Goal: Information Seeking & Learning: Learn about a topic

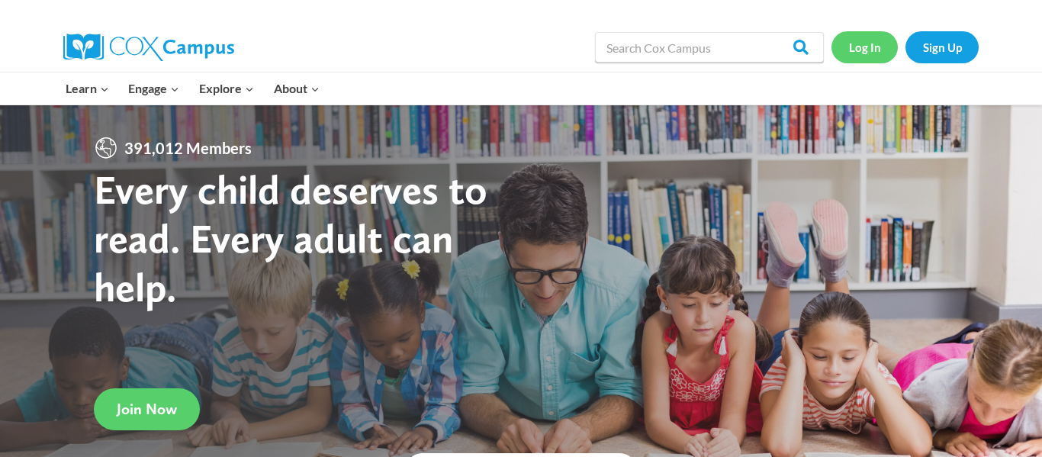
click at [864, 34] on link "Log In" at bounding box center [864, 46] width 66 height 31
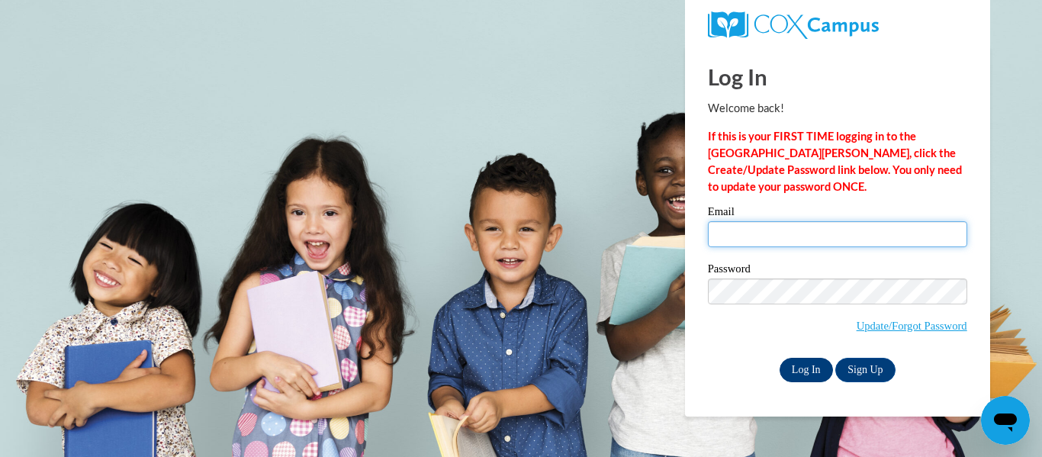
type input "shorthouse2009@gmail.com"
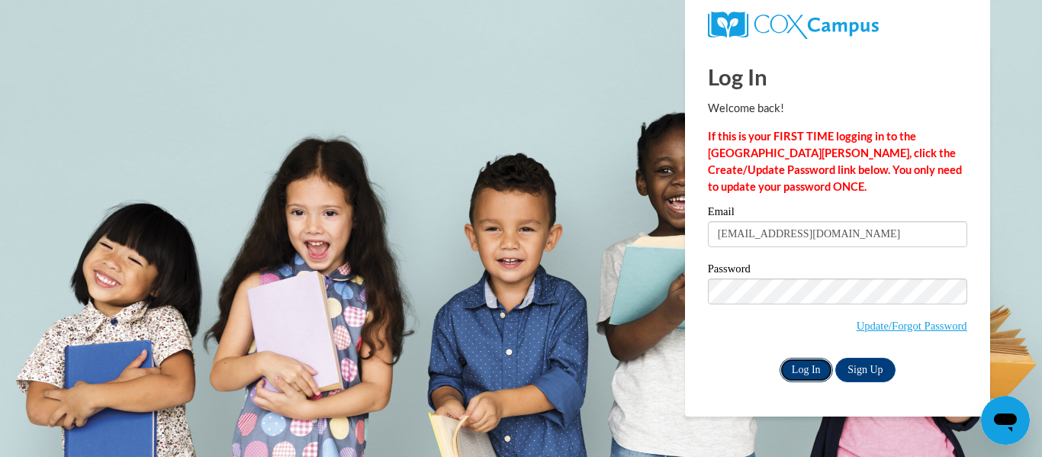
click at [792, 365] on input "Log In" at bounding box center [805, 370] width 53 height 24
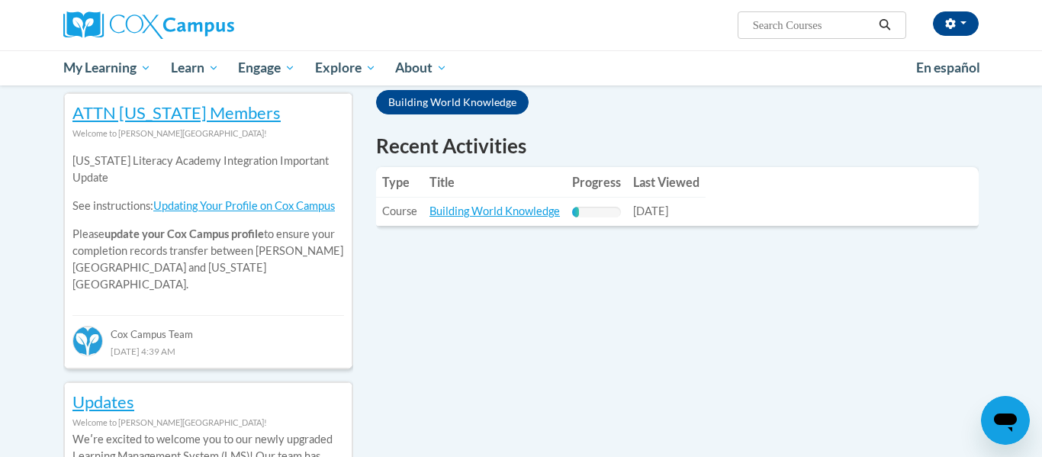
scroll to position [529, 0]
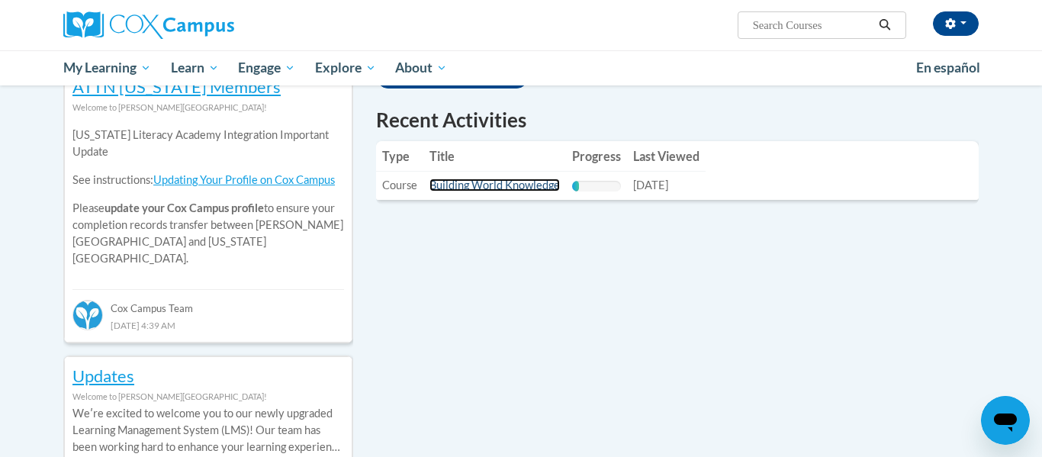
click at [486, 182] on link "Building World Knowledge" at bounding box center [494, 184] width 130 height 13
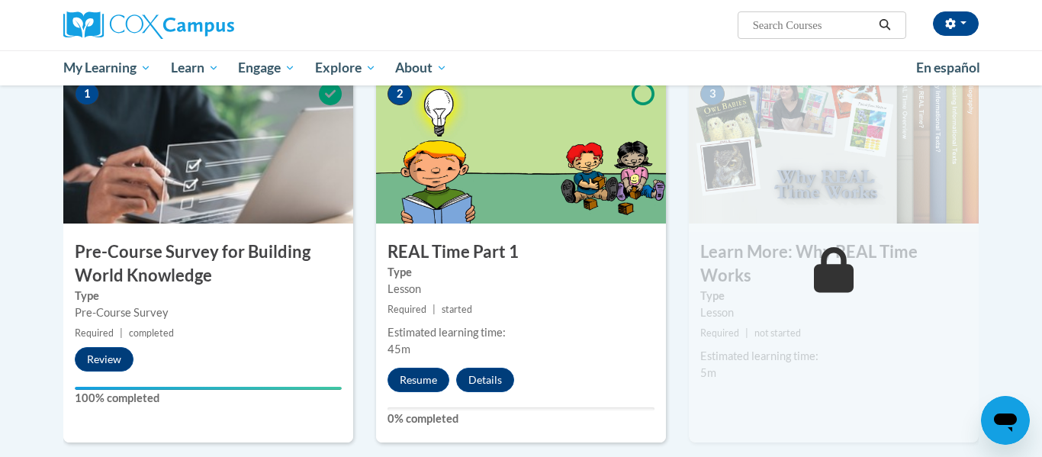
scroll to position [355, 0]
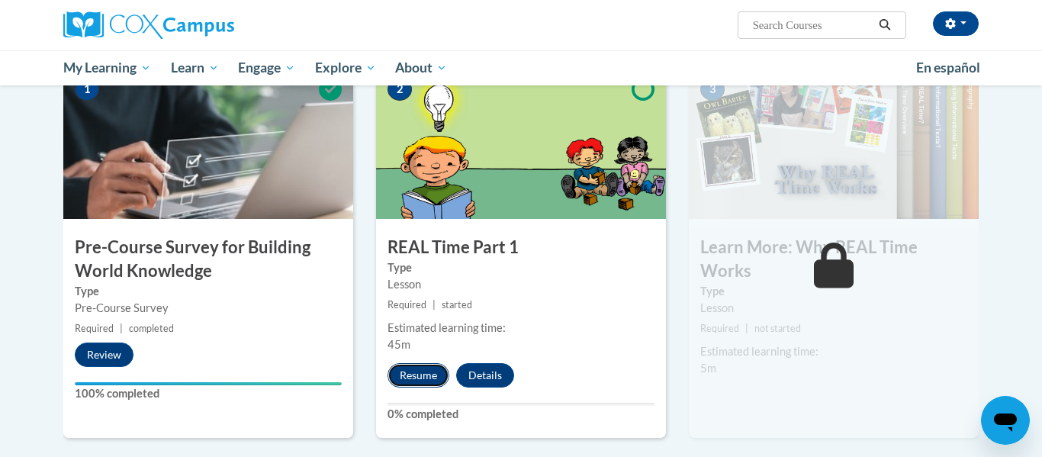
click at [419, 383] on button "Resume" at bounding box center [418, 375] width 62 height 24
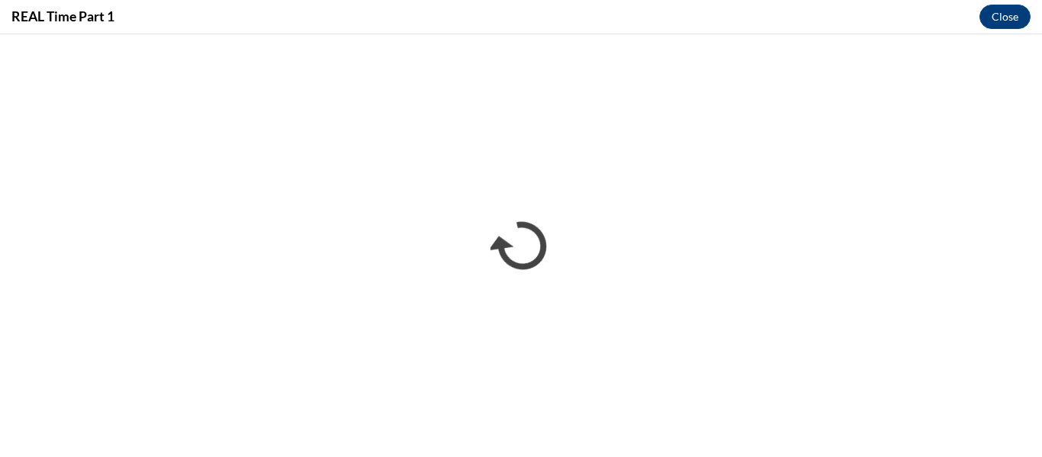
scroll to position [0, 0]
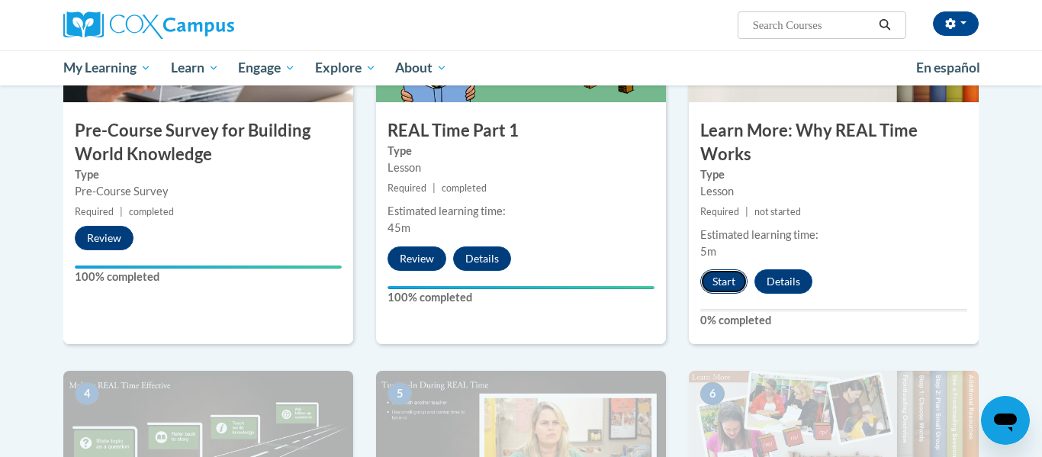
click at [716, 281] on button "Start" at bounding box center [723, 281] width 47 height 24
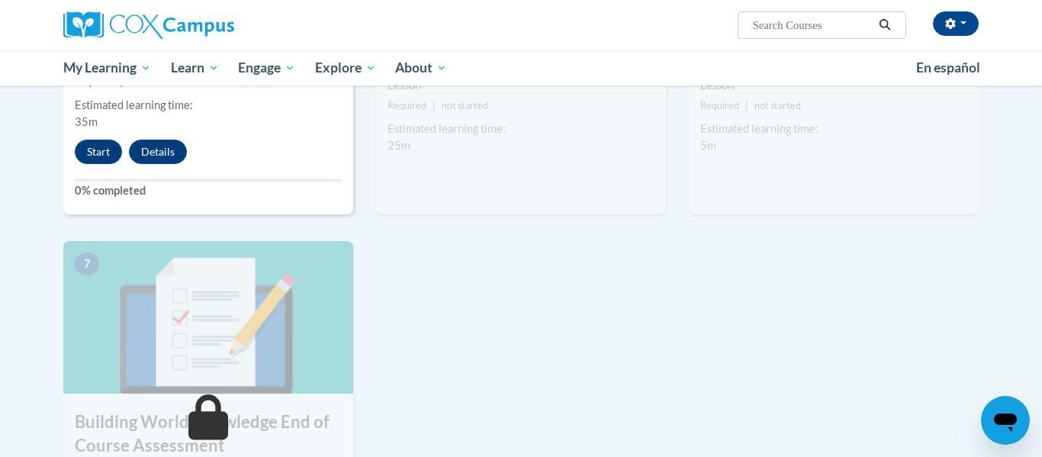
scroll to position [891, 0]
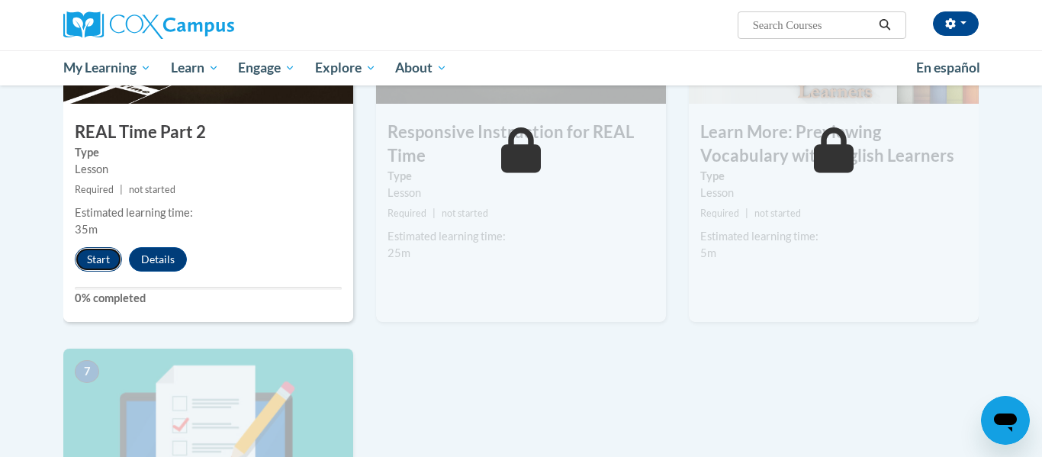
click at [93, 259] on button "Start" at bounding box center [98, 259] width 47 height 24
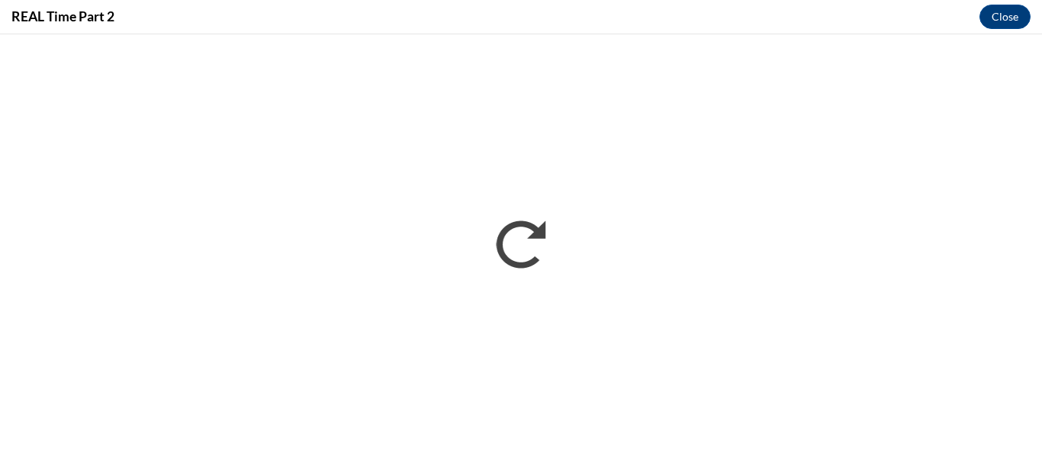
scroll to position [0, 0]
